Goal: Information Seeking & Learning: Check status

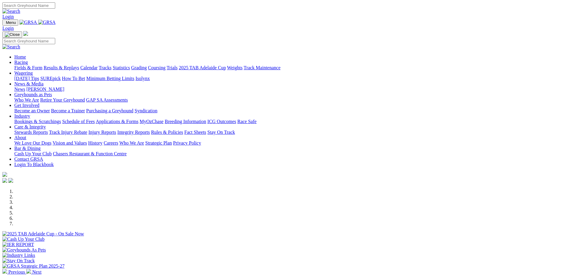
click at [28, 60] on link "Racing" at bounding box center [20, 62] width 13 height 5
click at [218, 199] on li at bounding box center [288, 196] width 549 height 5
click at [31, 269] on img at bounding box center [28, 271] width 5 height 5
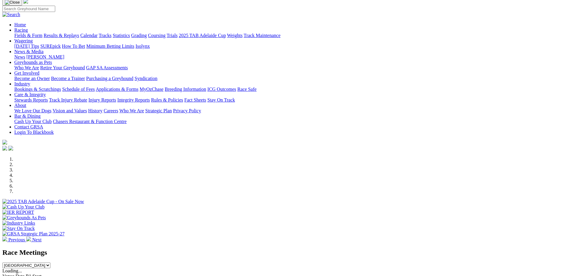
click at [31, 236] on img at bounding box center [28, 238] width 5 height 5
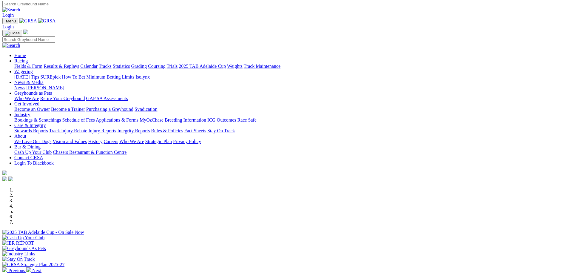
scroll to position [0, 0]
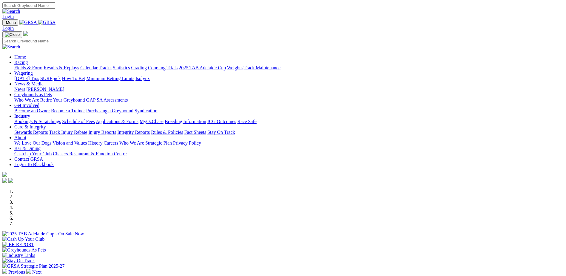
click at [33, 70] on link "Wagering" at bounding box center [23, 72] width 19 height 5
click at [28, 60] on link "Racing" at bounding box center [20, 62] width 13 height 5
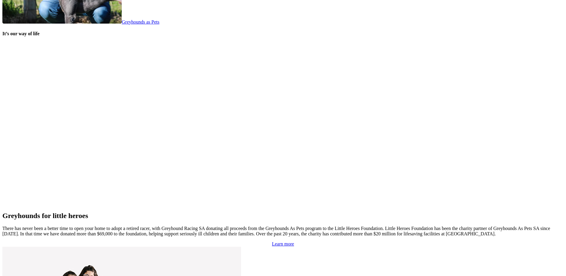
scroll to position [1224, 0]
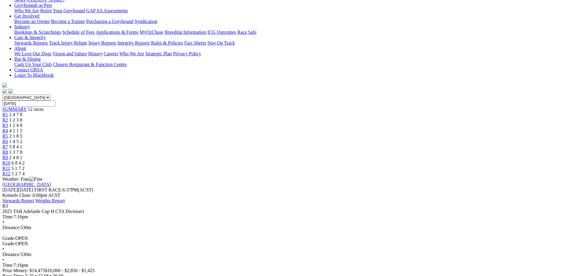
scroll to position [90, 0]
